Goal: Task Accomplishment & Management: Manage account settings

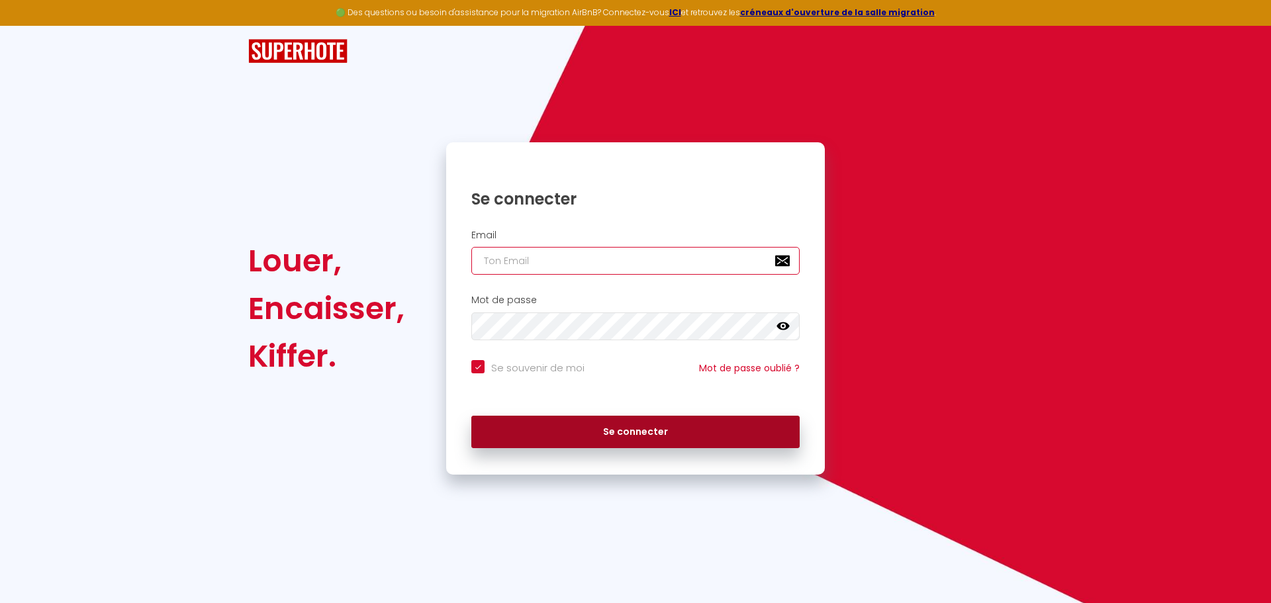
type input "[EMAIL_ADDRESS][DOMAIN_NAME]"
click at [618, 429] on button "Se connecter" at bounding box center [635, 432] width 328 height 33
checkbox input "true"
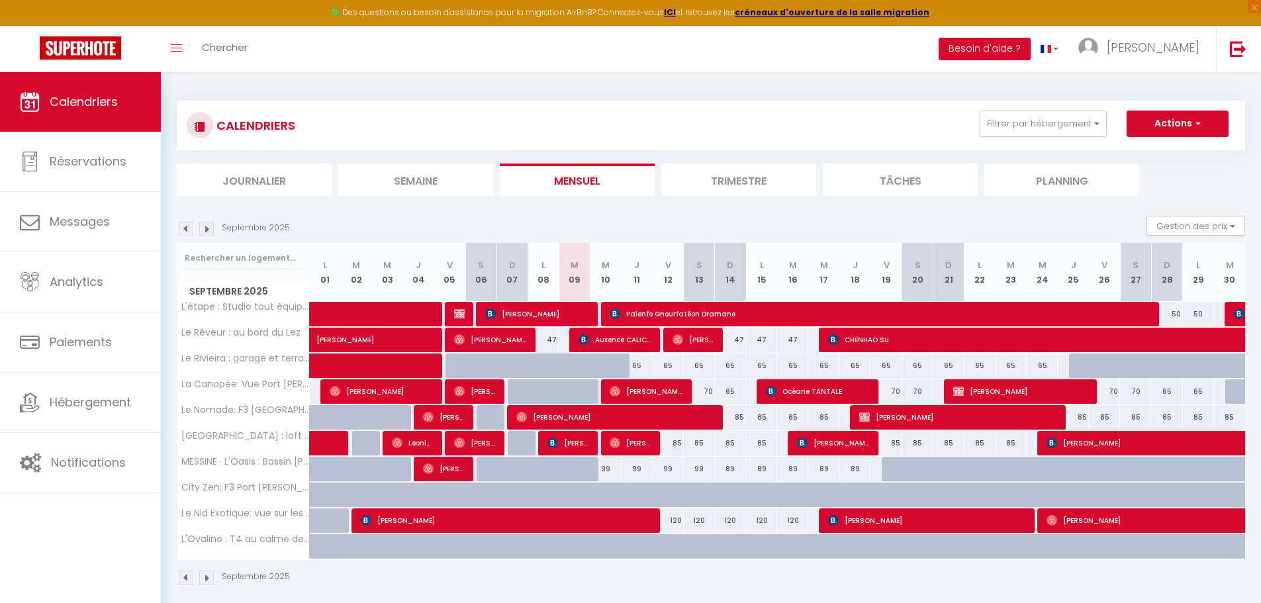
click at [496, 220] on div "Septembre 2025 Gestion des prix Nb Nuits minimum Règles Disponibilité" at bounding box center [711, 229] width 1068 height 27
click at [530, 214] on section "Septembre 2025 Gestion des prix Nb Nuits minimum Règles Disponibilité Septembre…" at bounding box center [711, 401] width 1068 height 396
click at [418, 82] on div "CALENDRIERS Filtrer par hébergement Tous L'étape : Studio tout équipé au bord d…" at bounding box center [711, 343] width 1100 height 543
click at [331, 92] on div "CALENDRIERS Filtrer par hébergement Tous L'étape : Studio tout équipé au bord d…" at bounding box center [711, 343] width 1068 height 511
click at [385, 230] on div "Septembre 2025 Gestion des prix Nb Nuits minimum Règles Disponibilité" at bounding box center [711, 229] width 1068 height 27
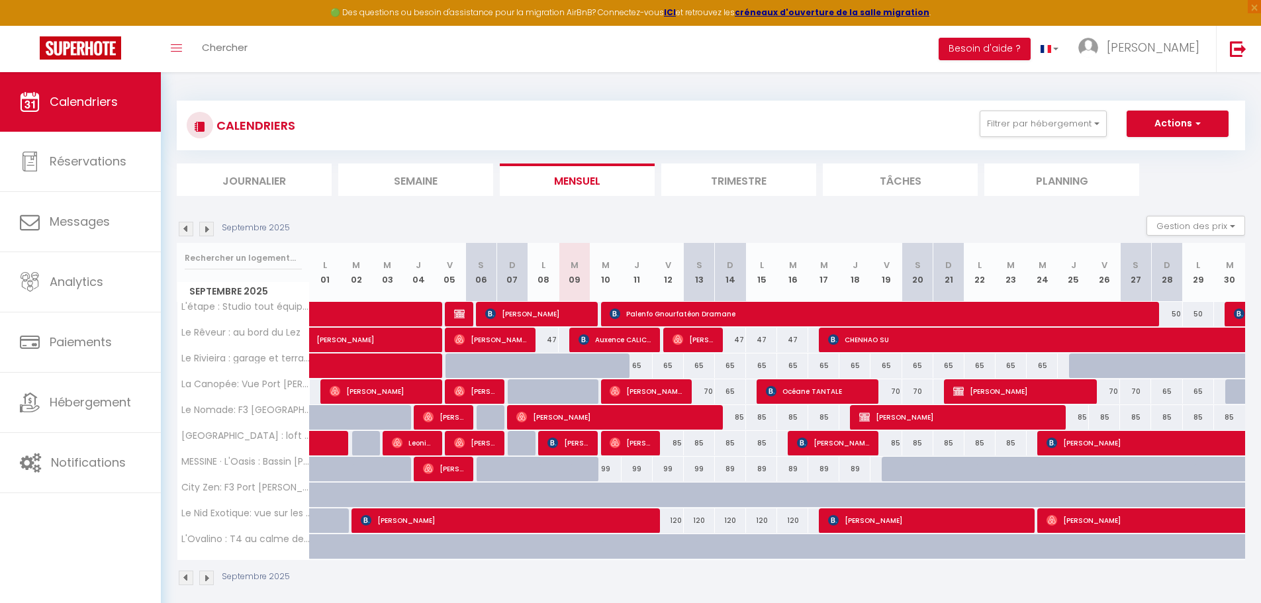
click at [163, 252] on div "CALENDRIERS Filtrer par hébergement Tous L'étape : Studio tout équipé au bord d…" at bounding box center [711, 343] width 1100 height 543
click at [347, 222] on div "Septembre 2025 Gestion des prix Nb Nuits minimum Règles Disponibilité" at bounding box center [711, 229] width 1068 height 27
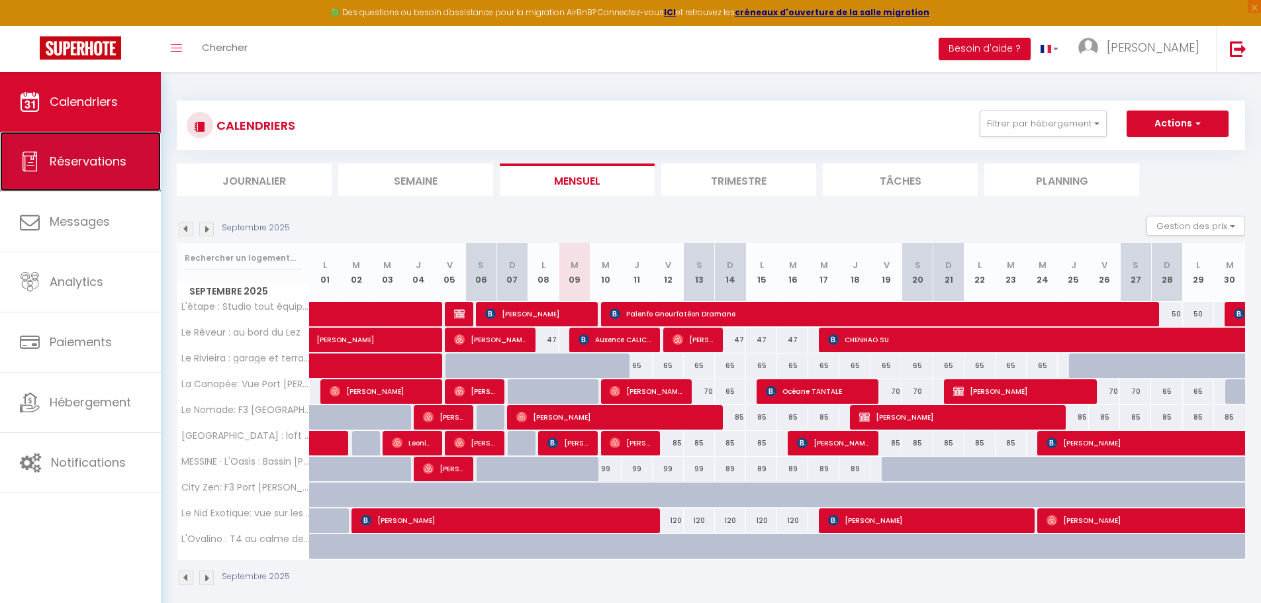
click at [101, 177] on link "Réservations" at bounding box center [80, 162] width 161 height 60
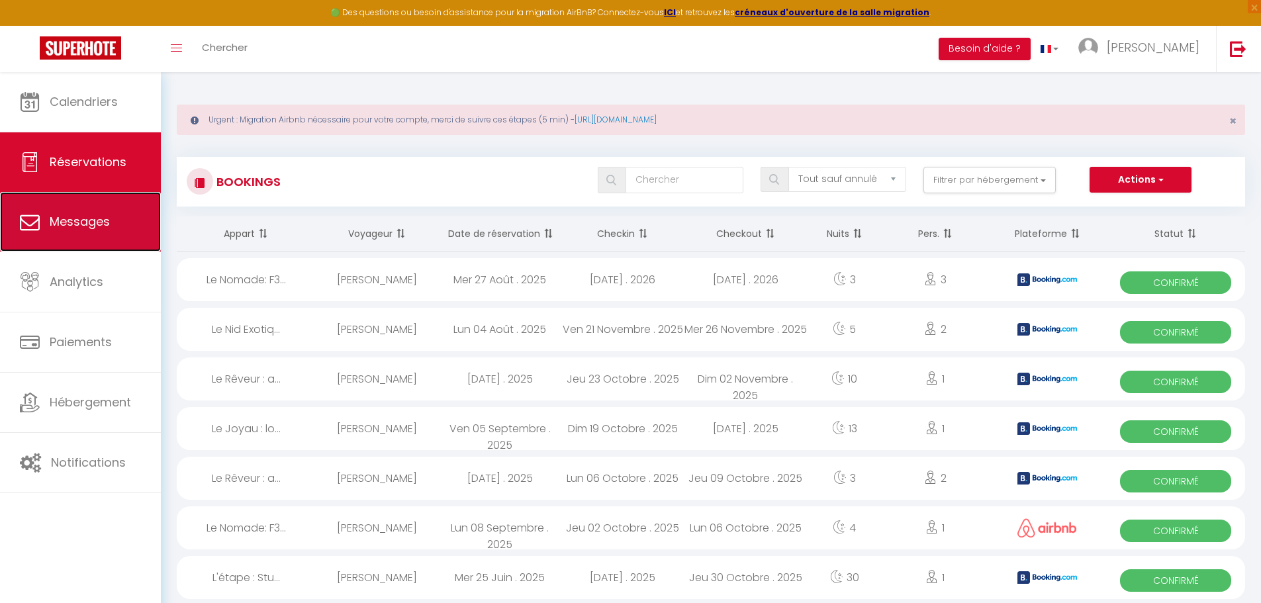
click at [95, 219] on span "Messages" at bounding box center [80, 221] width 60 height 17
select select "message"
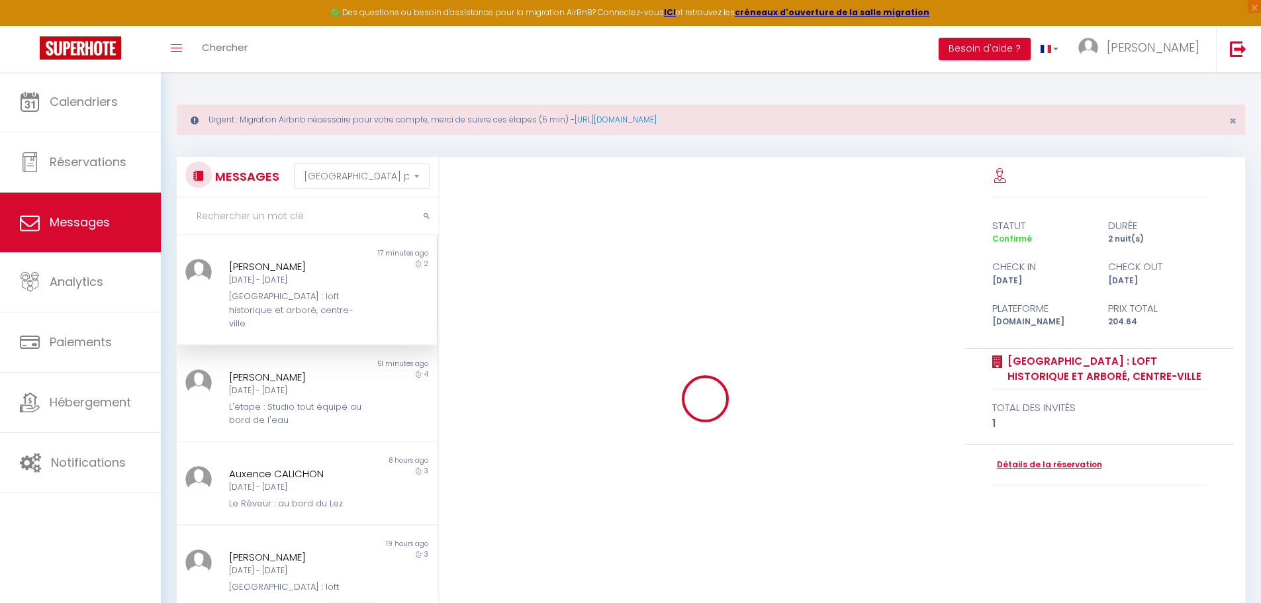
scroll to position [3307, 0]
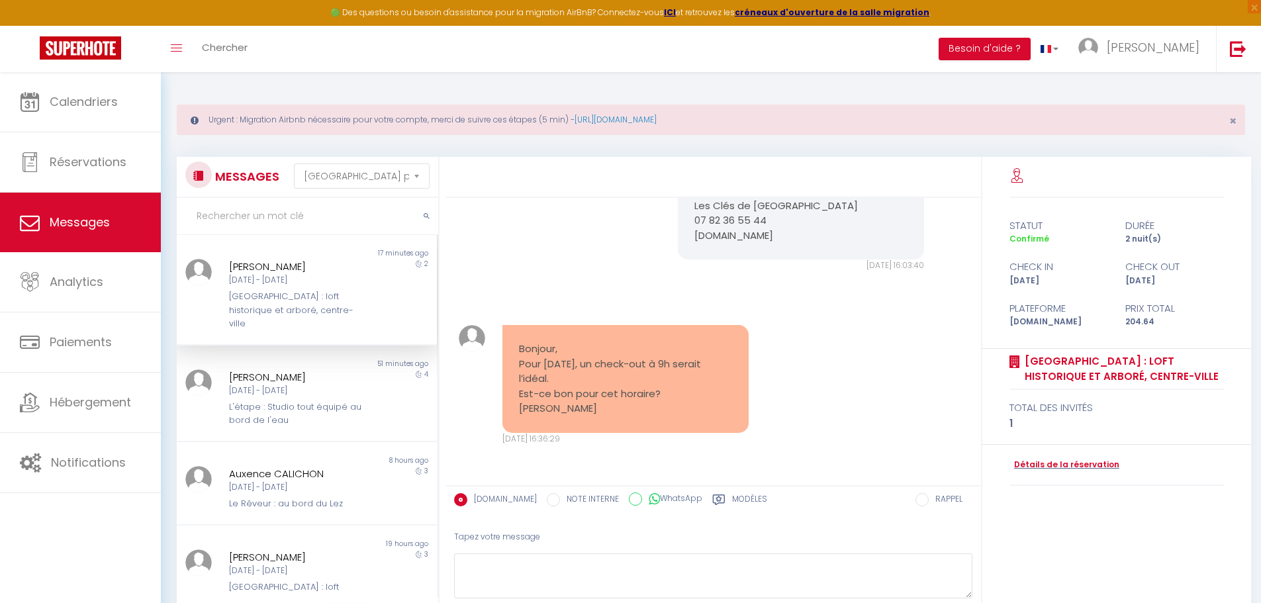
click at [636, 423] on div "Bonjour, Pour [DATE], un check-out à 9h serait l’idéal. Est-ce bon pour cet hor…" at bounding box center [625, 379] width 246 height 108
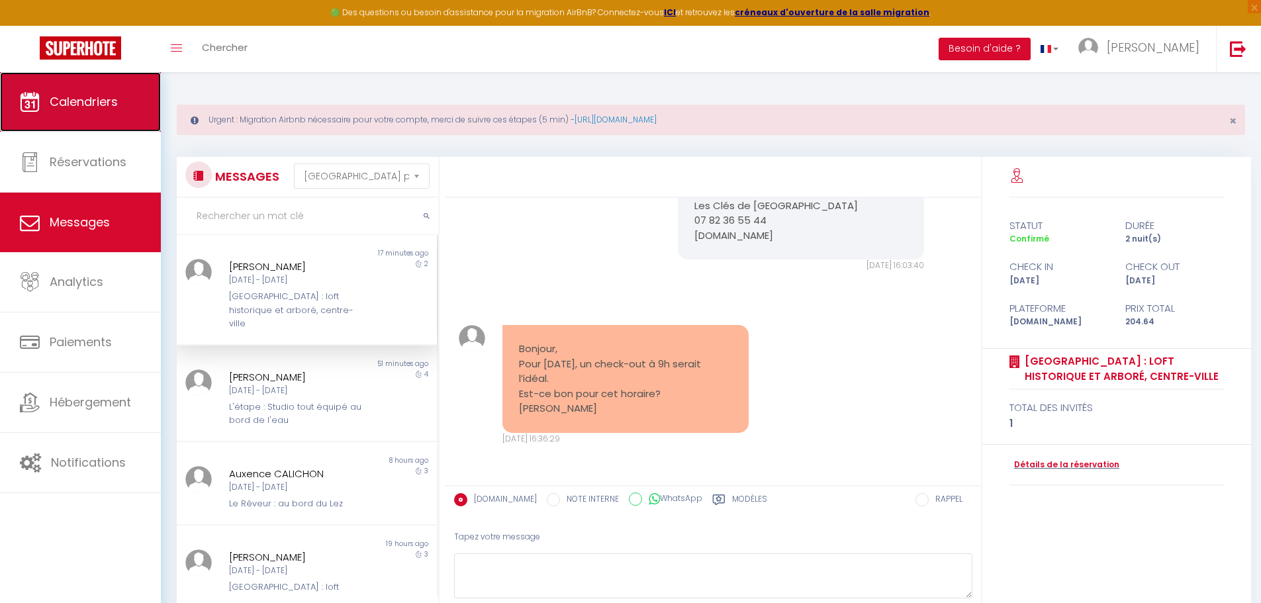
click at [100, 103] on span "Calendriers" at bounding box center [84, 101] width 68 height 17
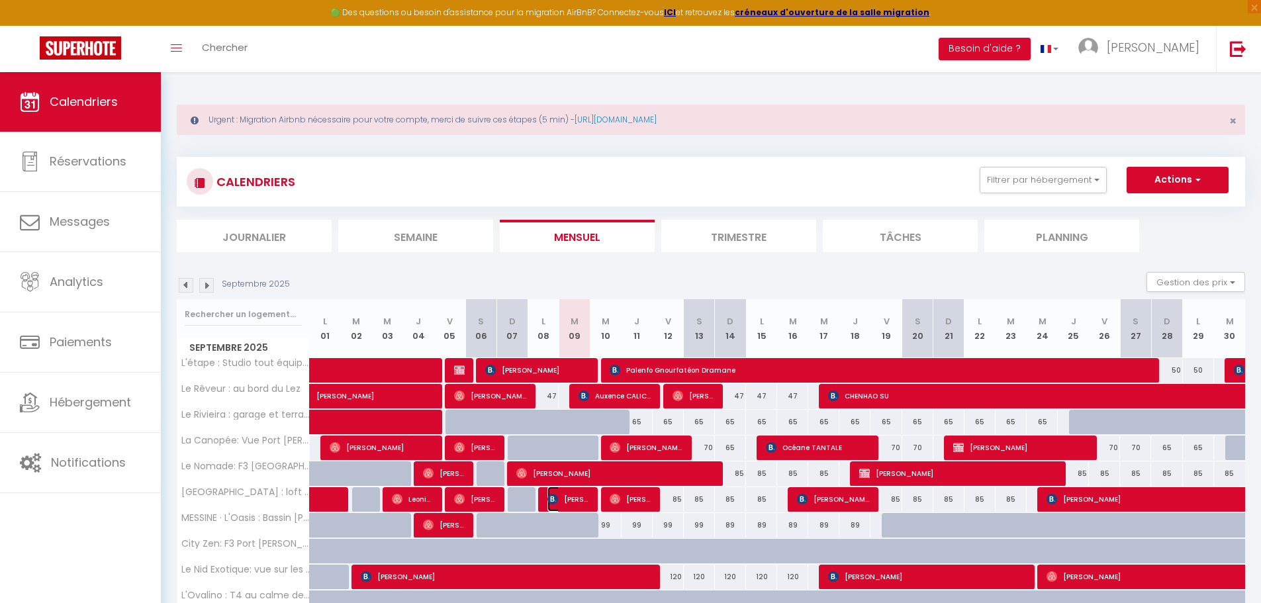
click at [570, 496] on span "[PERSON_NAME]" at bounding box center [568, 498] width 42 height 25
select select "OK"
select select "0"
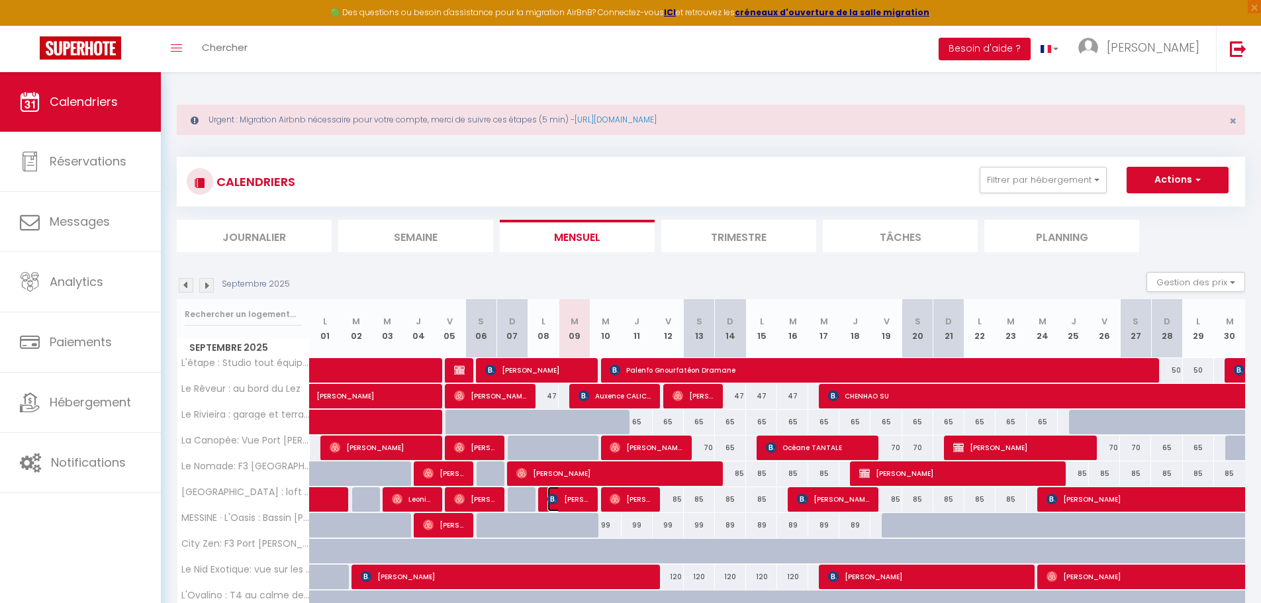
select select "1"
select select
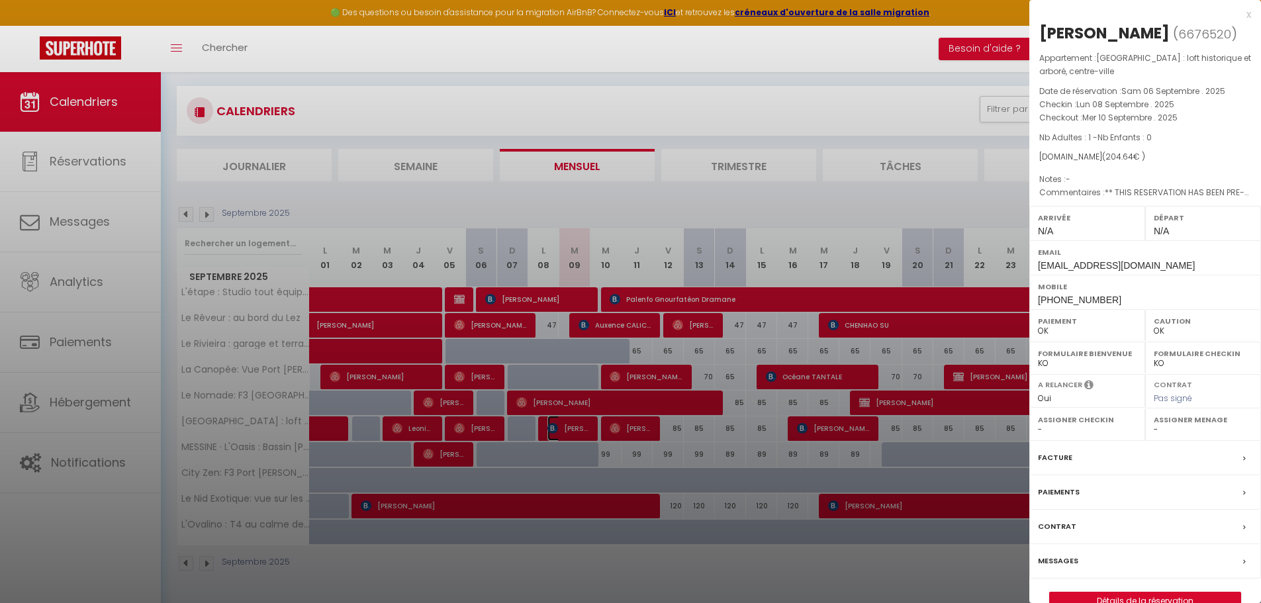
scroll to position [72, 0]
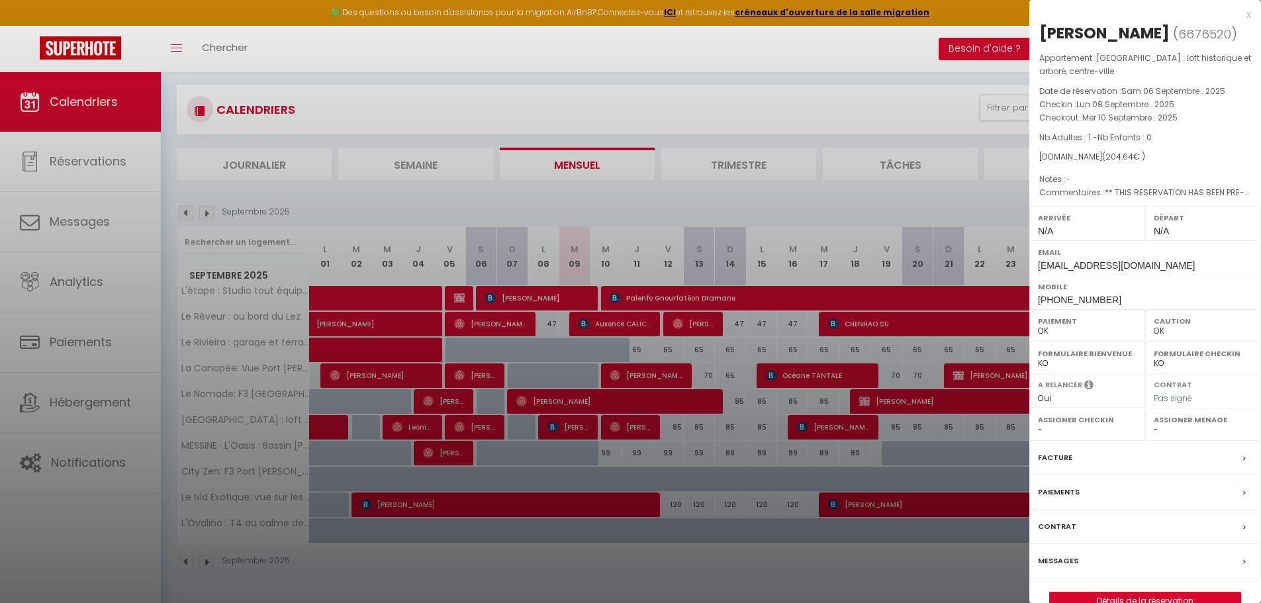
click at [1068, 562] on label "Messages" at bounding box center [1058, 561] width 40 height 14
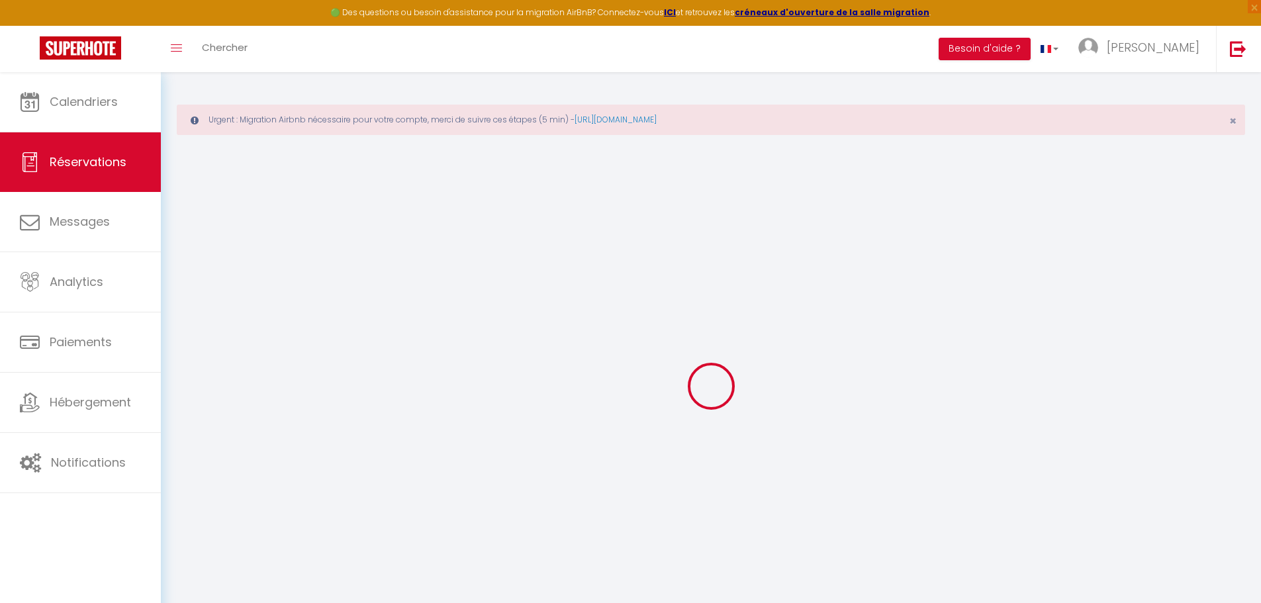
select select
checkbox input "false"
select select
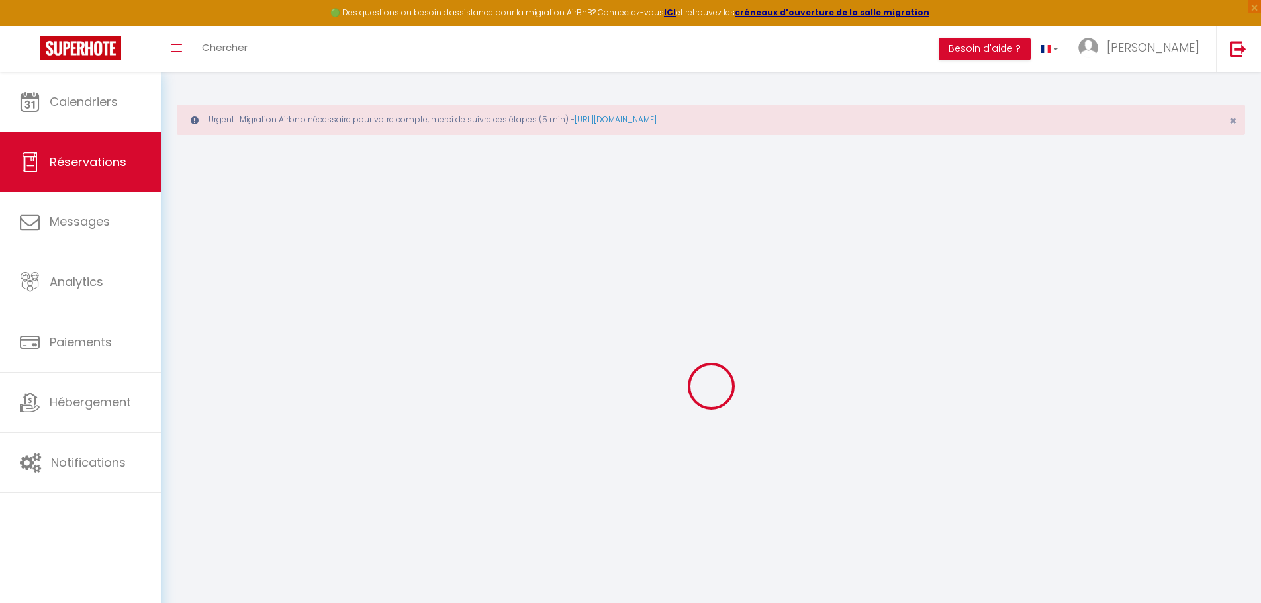
checkbox input "false"
type textarea "** THIS RESERVATION HAS BEEN PRE-PAID ** BOOKING NOTE : Payment charge is EUR 2…"
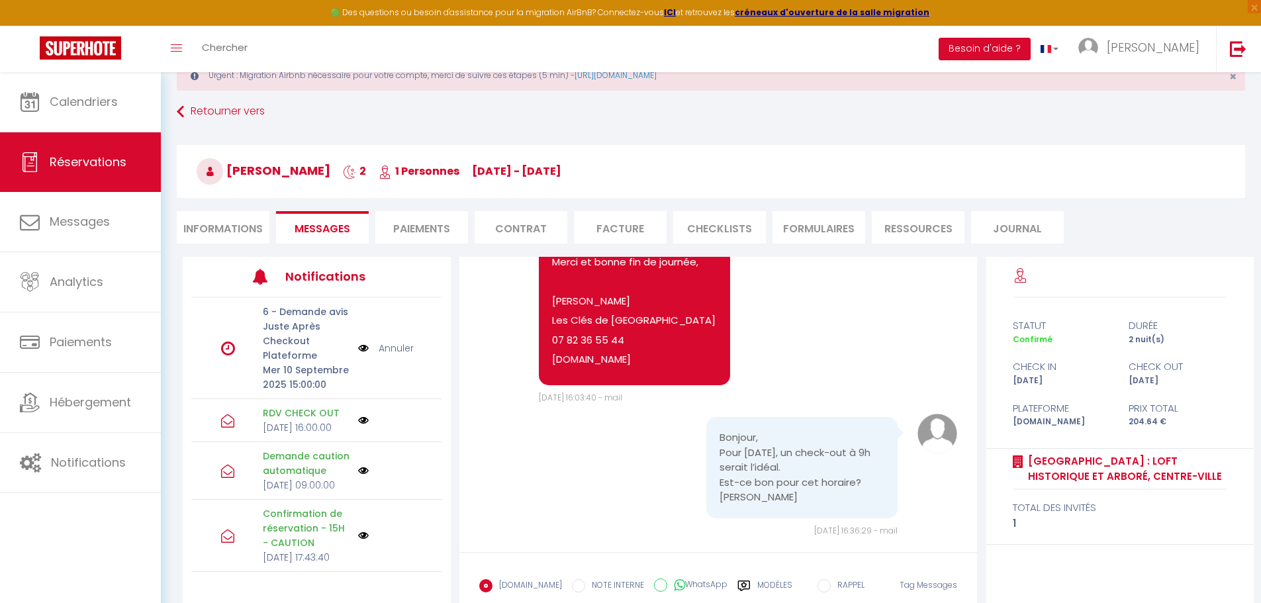
scroll to position [127, 0]
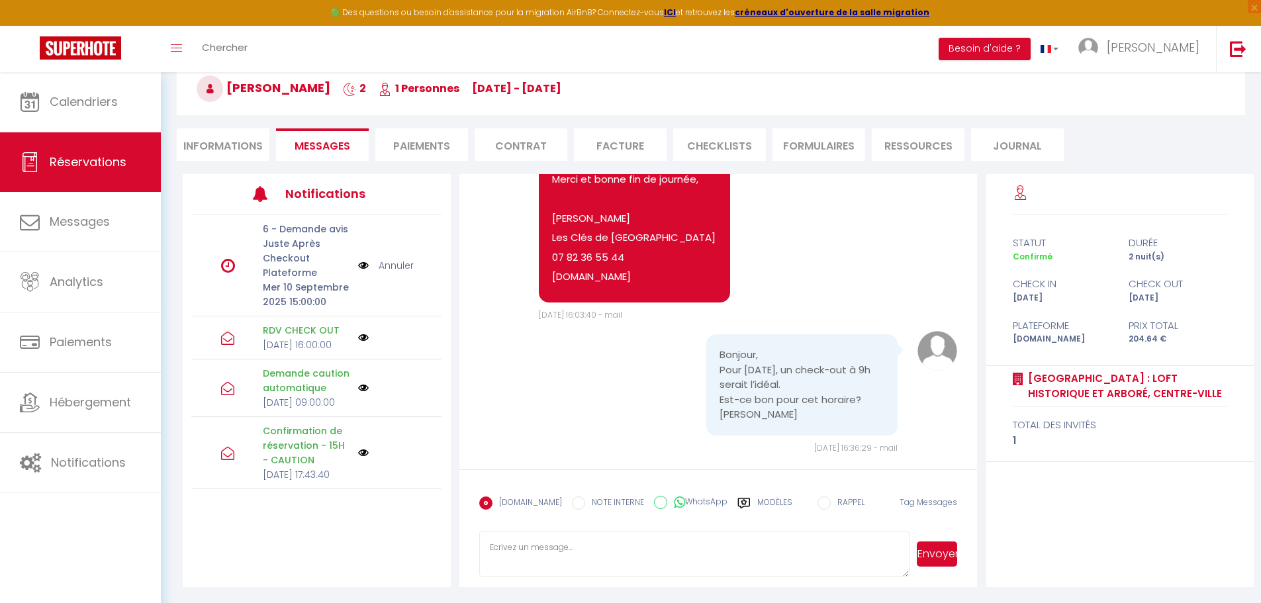
click at [562, 558] on textarea at bounding box center [694, 554] width 431 height 46
type textarea "Bonjour, très bien, c'est noté pour 9h. Bonne soirée et à [DATE]."
click at [945, 562] on button "Envoyer" at bounding box center [937, 553] width 40 height 25
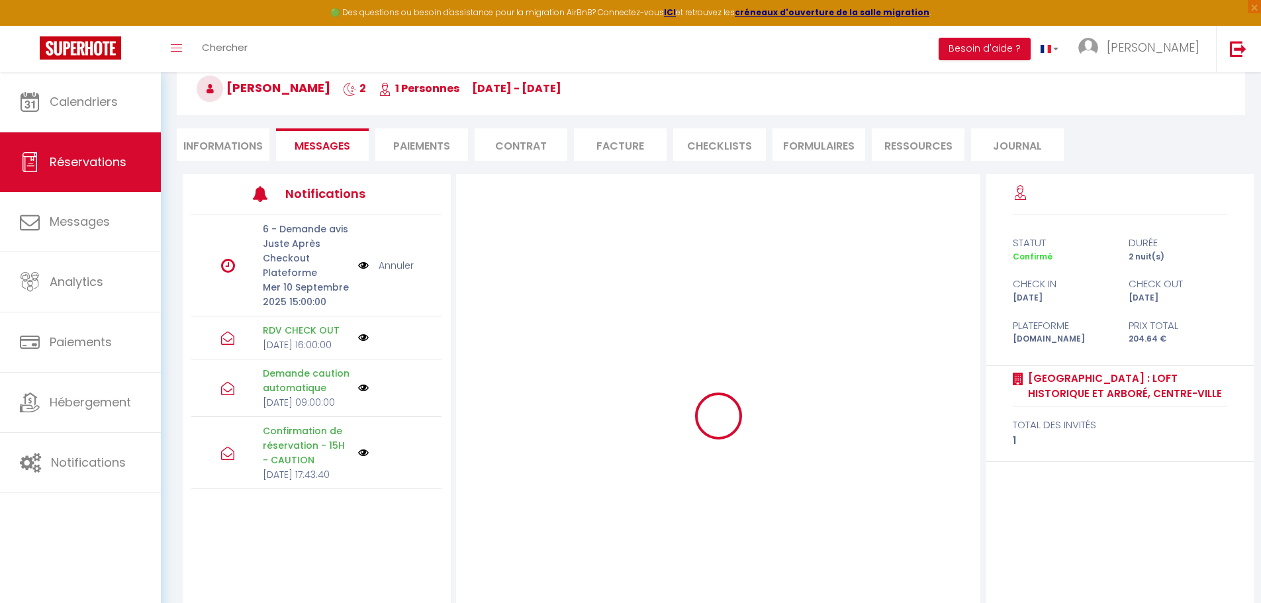
scroll to position [0, 0]
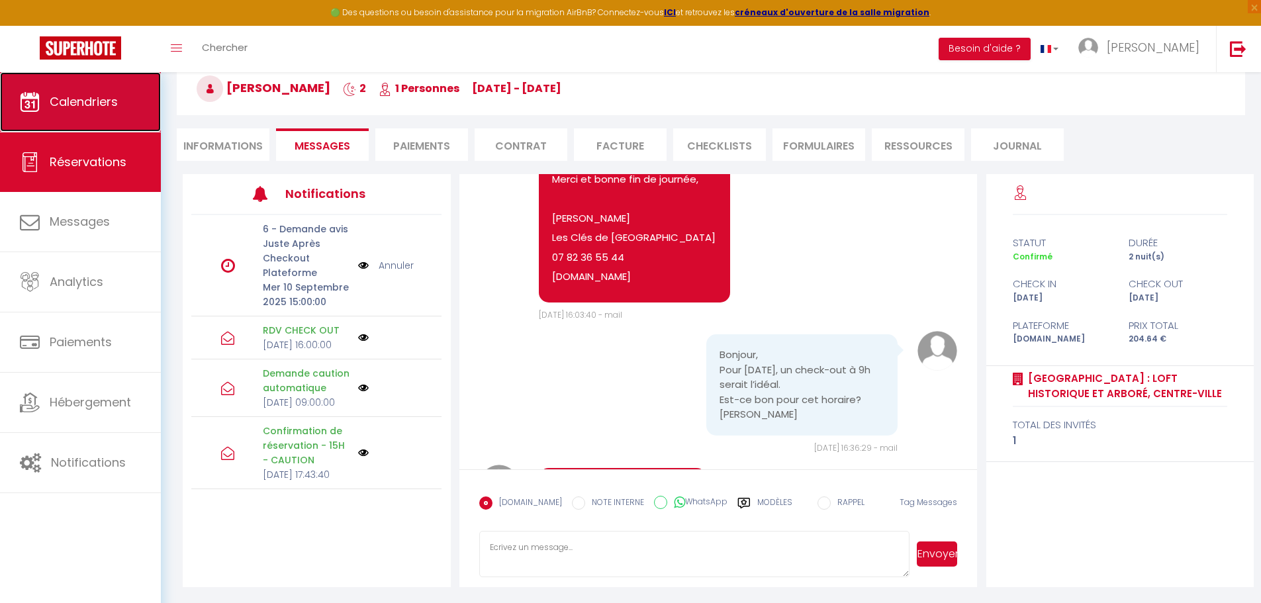
click at [86, 117] on link "Calendriers" at bounding box center [80, 102] width 161 height 60
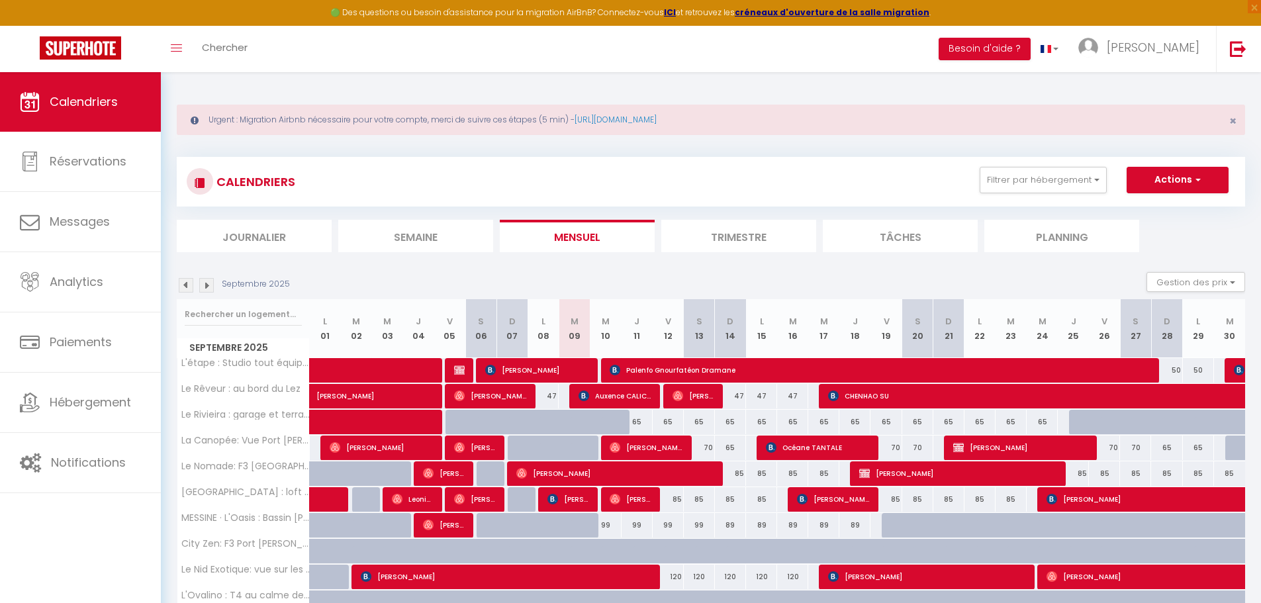
click at [586, 261] on section "Septembre 2025 Gestion des prix Nb Nuits minimum Règles Disponibilité Septembre…" at bounding box center [711, 457] width 1068 height 396
click at [180, 289] on img at bounding box center [186, 285] width 15 height 15
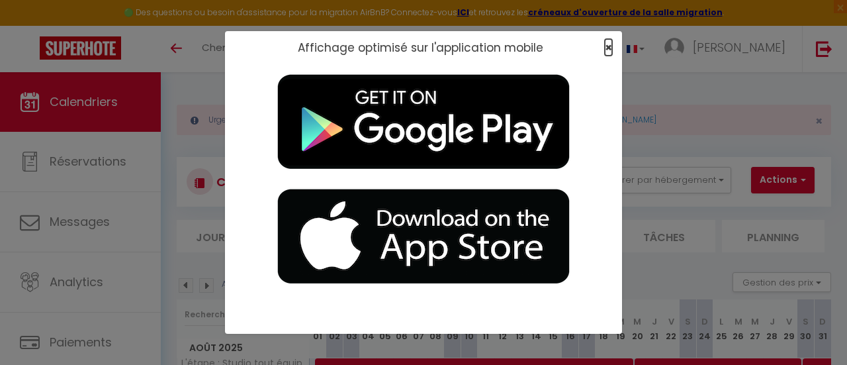
click at [610, 48] on span "×" at bounding box center [608, 47] width 7 height 17
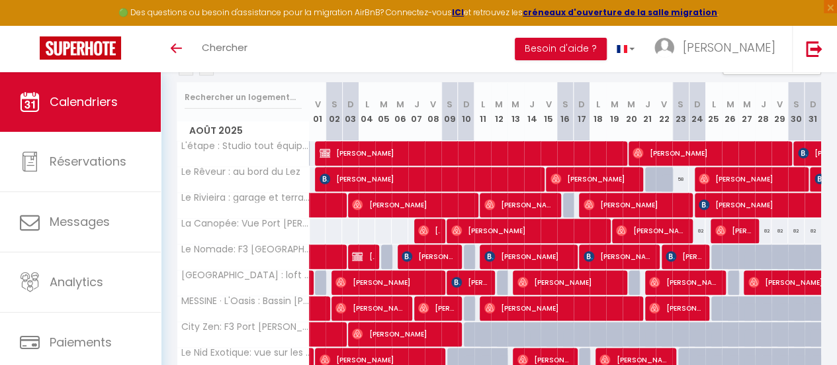
scroll to position [199, 0]
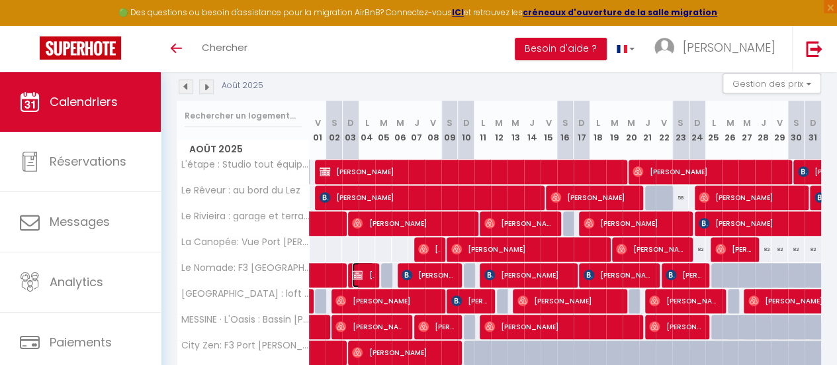
click at [363, 269] on span "[PERSON_NAME]" at bounding box center [363, 274] width 22 height 25
select select "OK"
select select "KO"
select select "0"
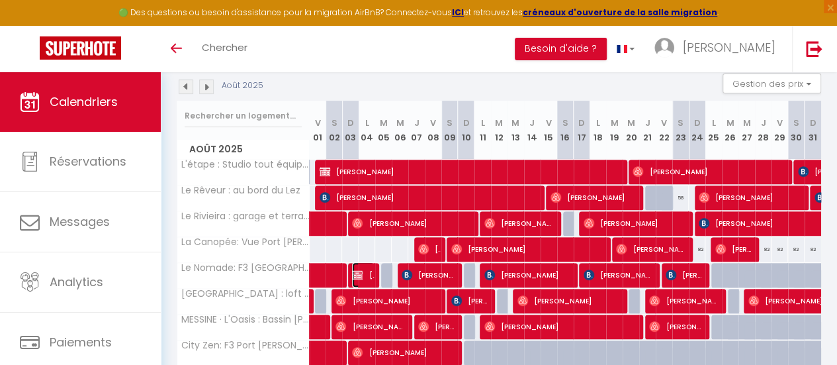
select select "1"
select select
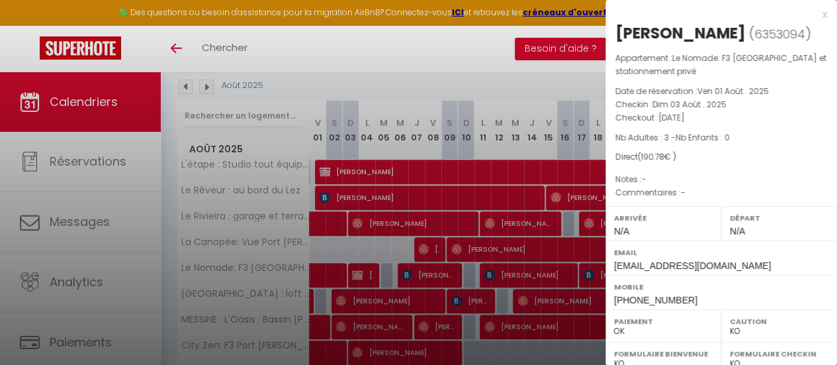
click at [813, 19] on div "x" at bounding box center [717, 15] width 222 height 16
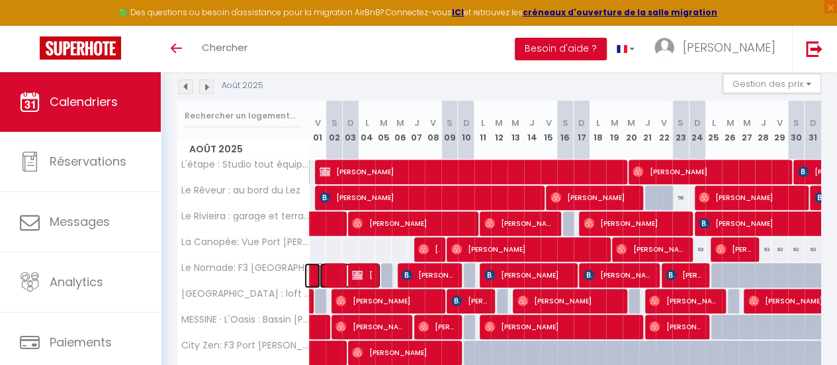
click at [332, 271] on span at bounding box center [350, 275] width 61 height 25
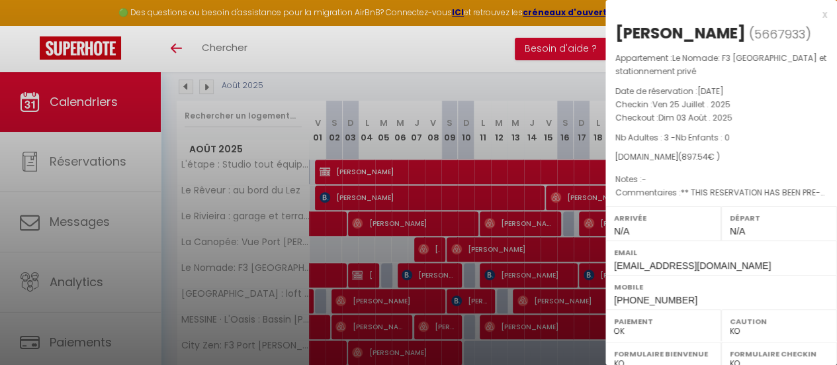
click at [477, 93] on div at bounding box center [418, 182] width 837 height 365
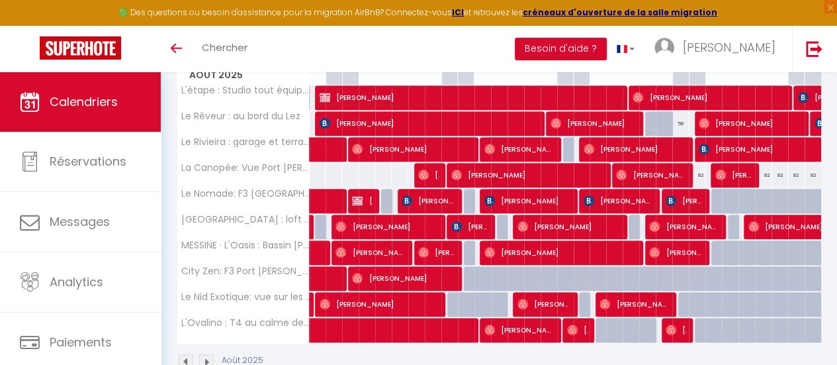
scroll to position [246, 0]
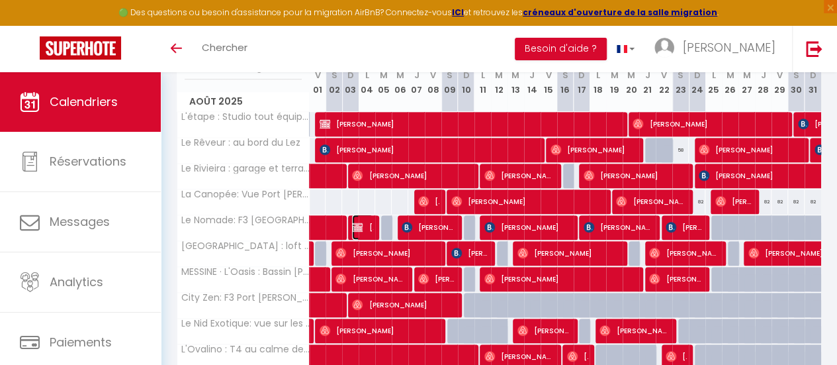
click at [353, 228] on img at bounding box center [357, 227] width 11 height 11
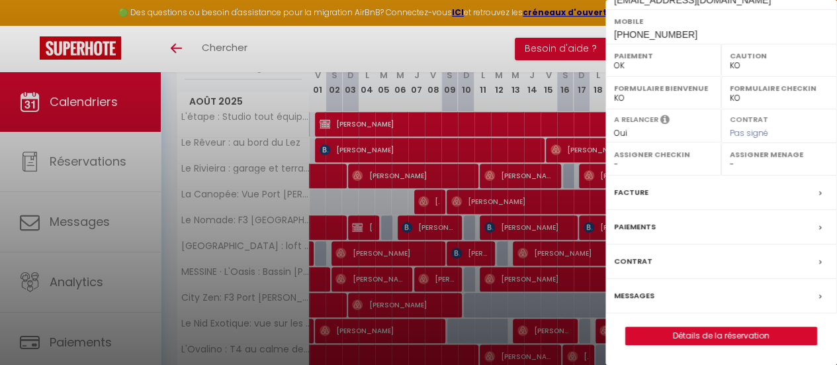
scroll to position [283, 0]
click at [665, 229] on div "Paiements" at bounding box center [722, 227] width 232 height 34
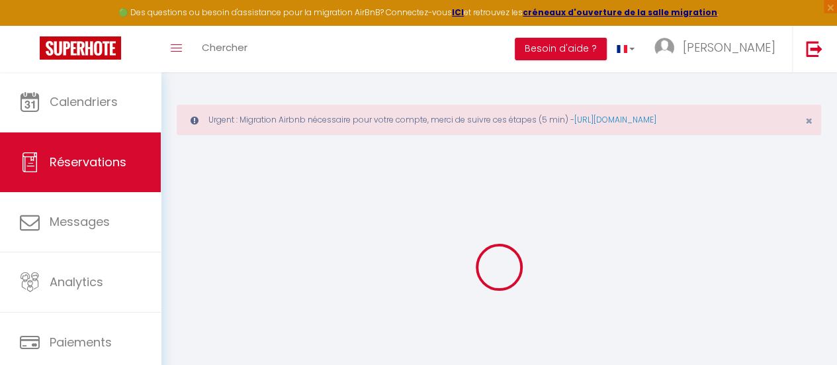
select select
checkbox input "false"
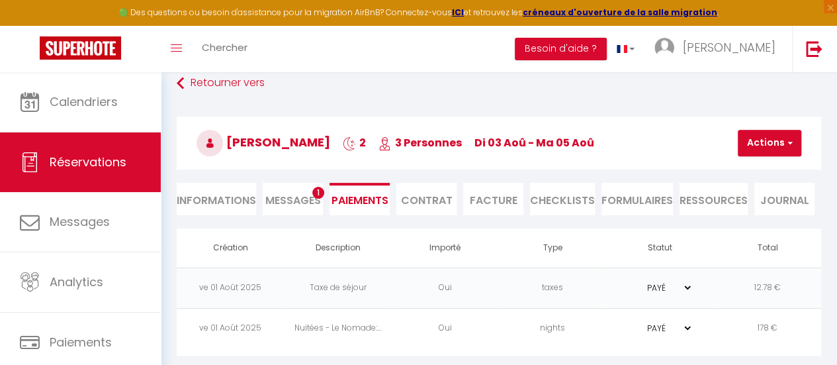
scroll to position [76, 0]
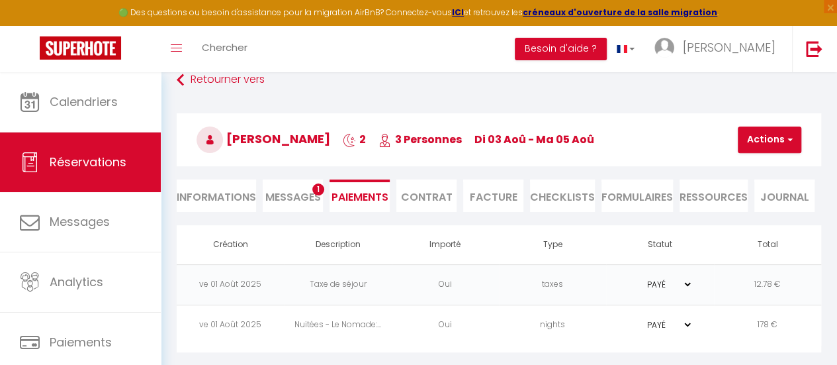
click at [642, 105] on div "[PERSON_NAME] 2 3 Personnes di 03 Aoû - ma 05 Aoû Actions Enregistrer Dupliquer…" at bounding box center [499, 137] width 662 height 71
click at [309, 201] on span "Messages" at bounding box center [293, 196] width 56 height 15
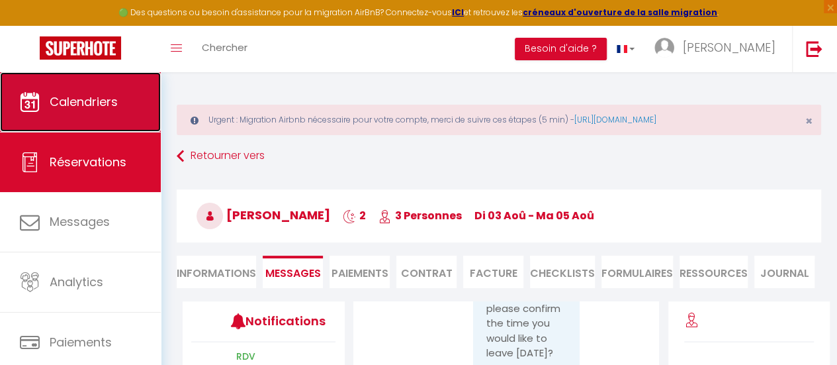
click at [73, 116] on link "Calendriers" at bounding box center [80, 102] width 161 height 60
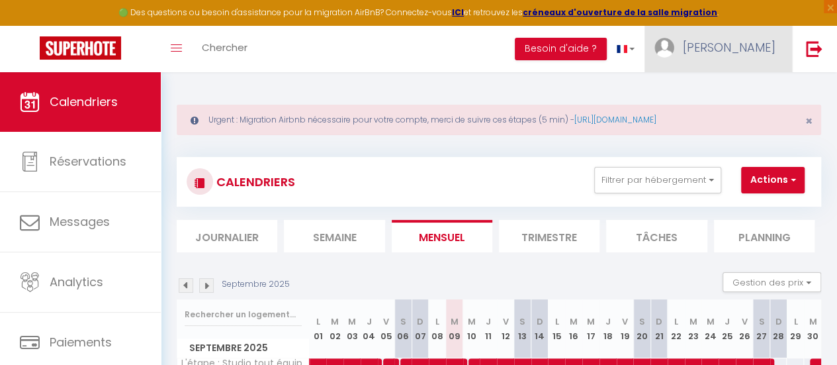
click at [748, 49] on span "[PERSON_NAME]" at bounding box center [729, 47] width 93 height 17
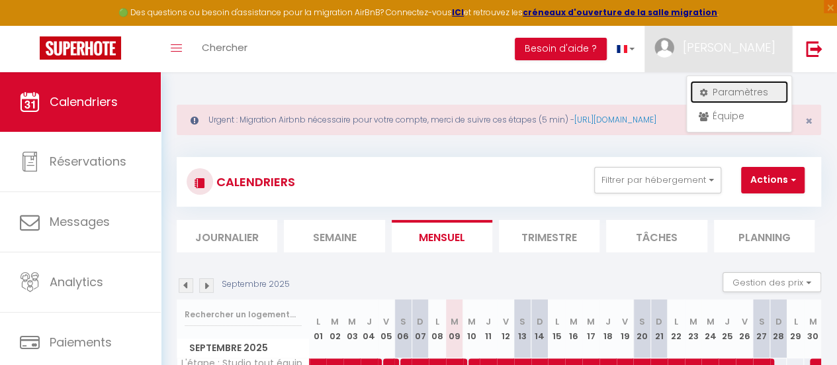
click at [736, 89] on link "Paramètres" at bounding box center [739, 92] width 98 height 23
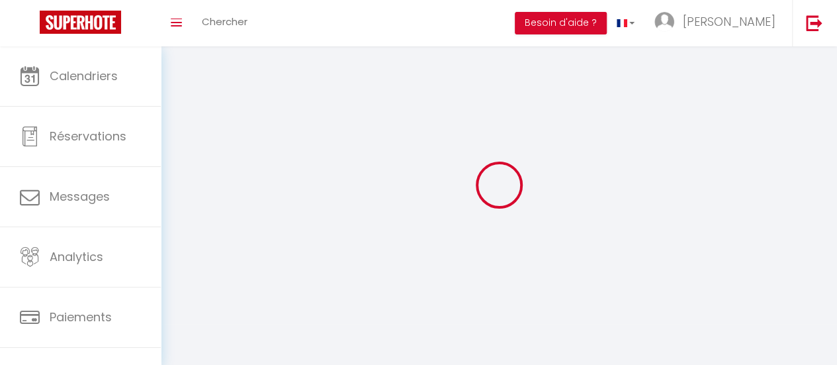
type input "[PERSON_NAME]"
type input "Zoropogui"
type input "0782365544"
type input "[STREET_ADDRESS][PERSON_NAME]"
type input "34000"
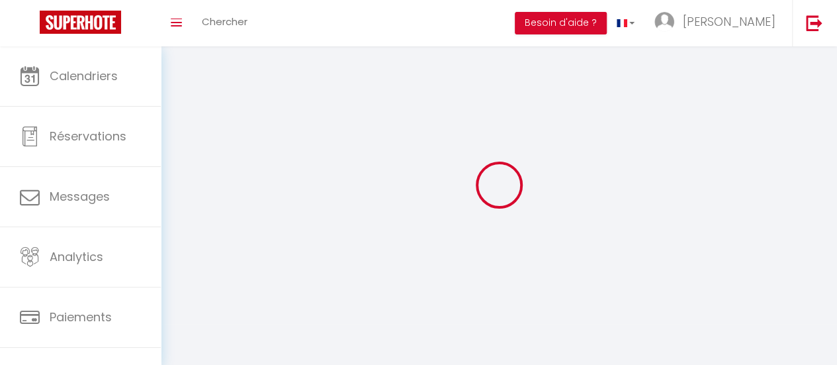
type input "[GEOGRAPHIC_DATA]"
type input "5EeeQaJU2jJujahXJ90dSxIWY"
type input "PKoEtvIsUznQxScixKGHiKzj2"
select select "28"
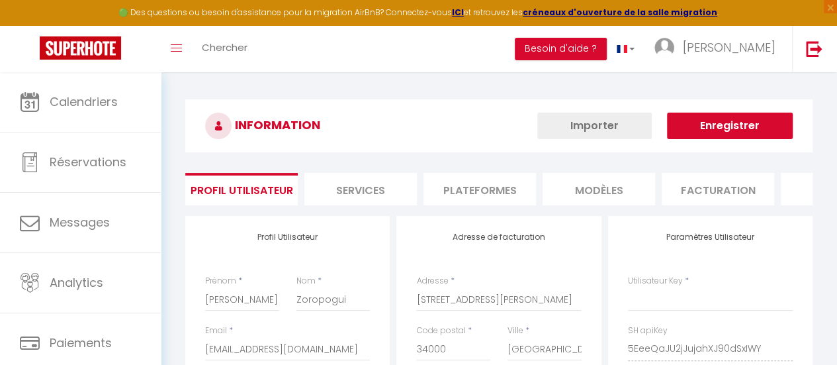
type input "5EeeQaJU2jJujahXJ90dSxIWY"
type input "PKoEtvIsUznQxScixKGHiKzj2"
type input "[URL][DOMAIN_NAME]"
select select "fr"
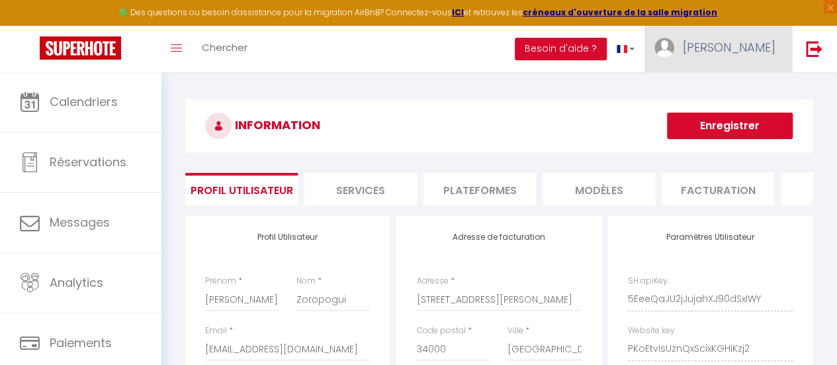
click at [743, 48] on span "[PERSON_NAME]" at bounding box center [729, 47] width 93 height 17
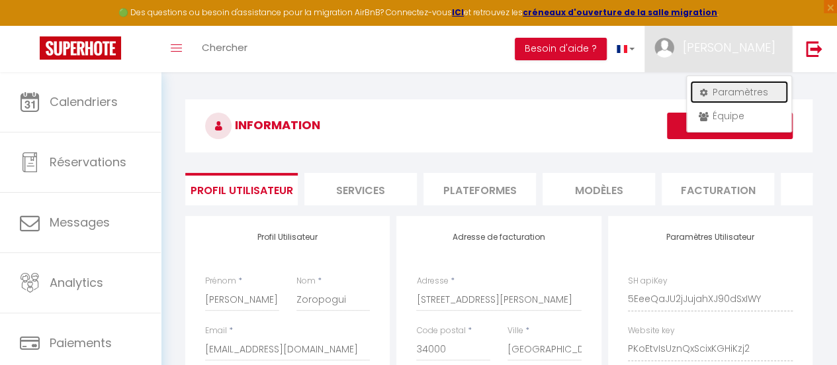
click at [735, 88] on link "Paramètres" at bounding box center [739, 92] width 98 height 23
click at [494, 189] on li "Plateformes" at bounding box center [480, 189] width 113 height 32
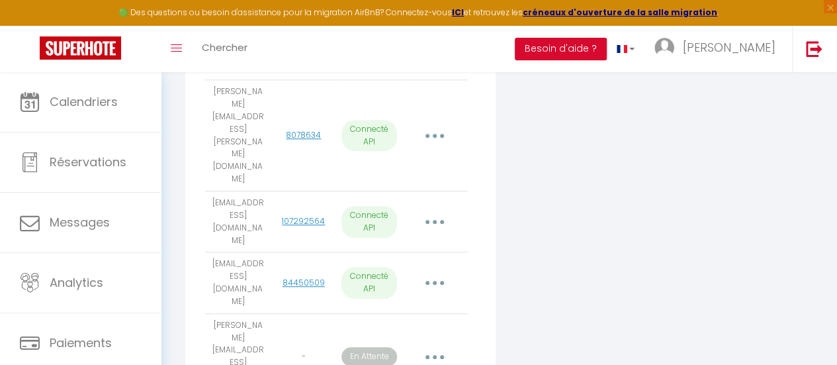
scroll to position [463, 0]
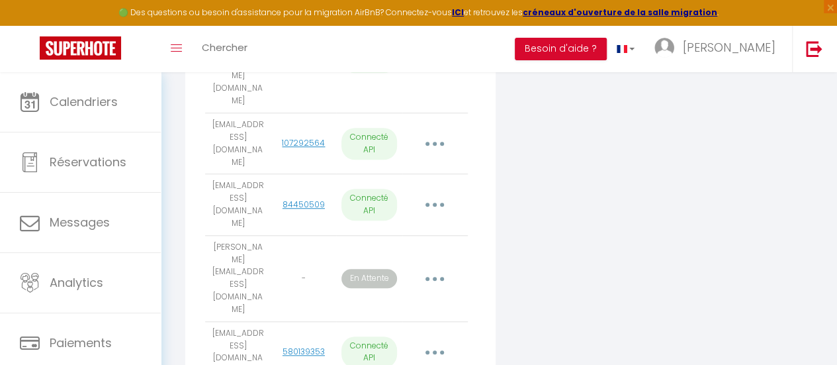
scroll to position [490, 0]
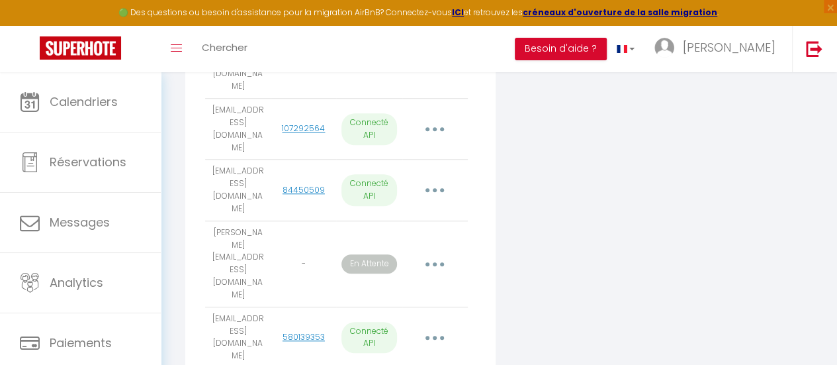
click at [524, 260] on div "Connecter Google Vacation Rentals" at bounding box center [604, 150] width 211 height 848
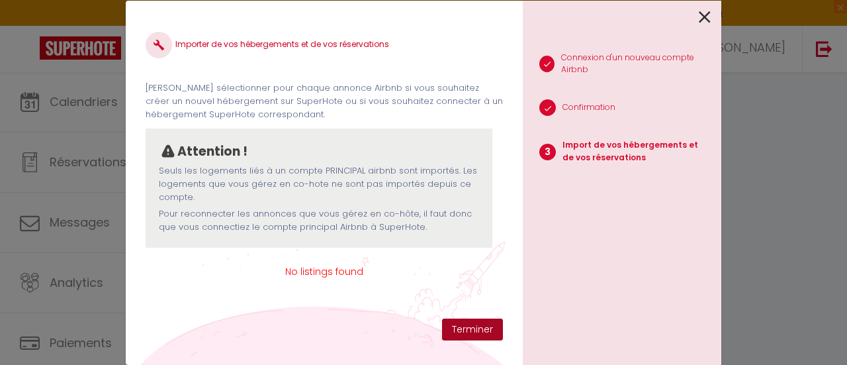
click at [474, 324] on button "Terminer" at bounding box center [472, 329] width 61 height 23
